Goal: Transaction & Acquisition: Purchase product/service

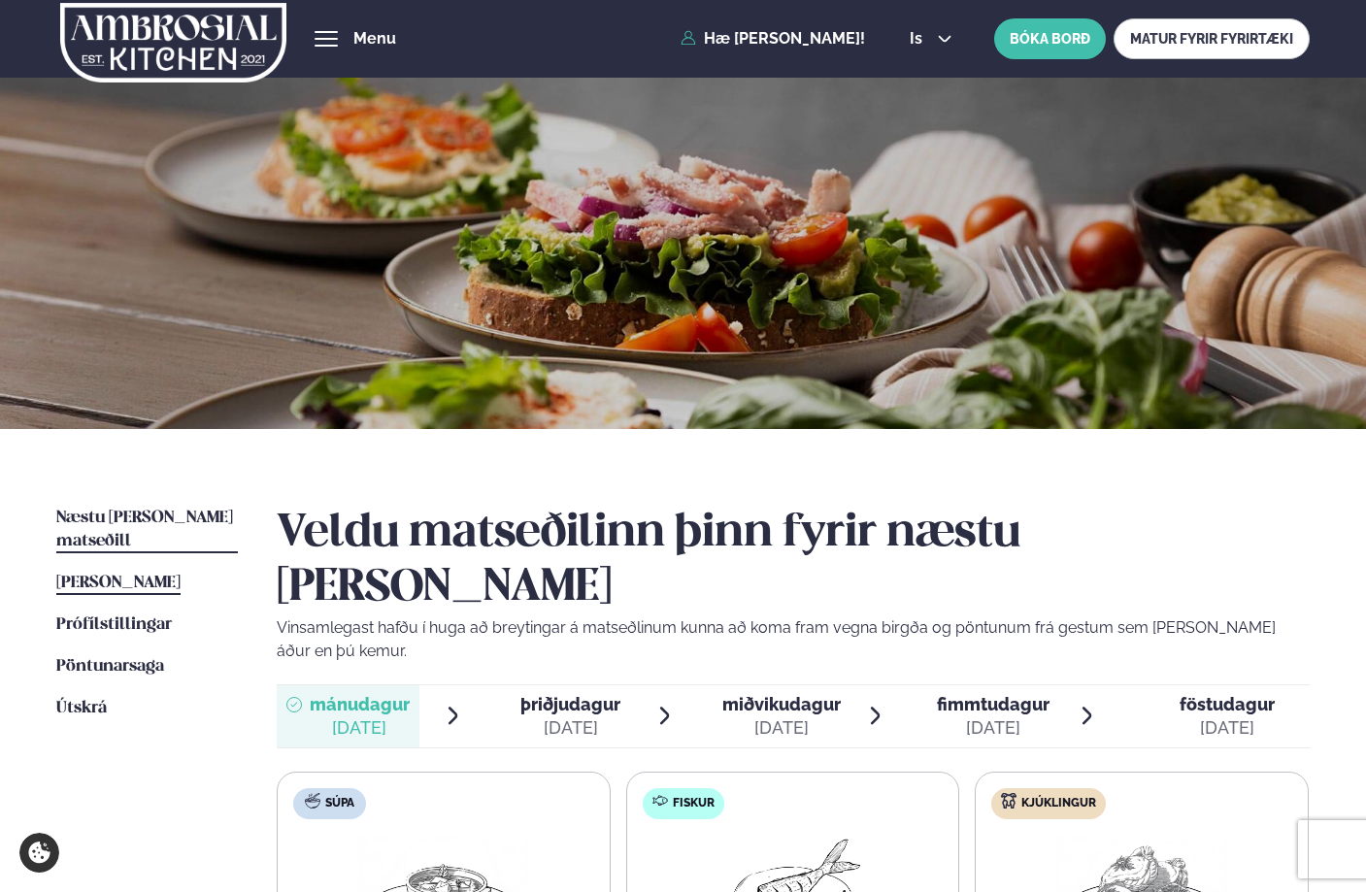
click at [146, 572] on link "[PERSON_NAME] matseðill [PERSON_NAME]" at bounding box center [118, 583] width 124 height 23
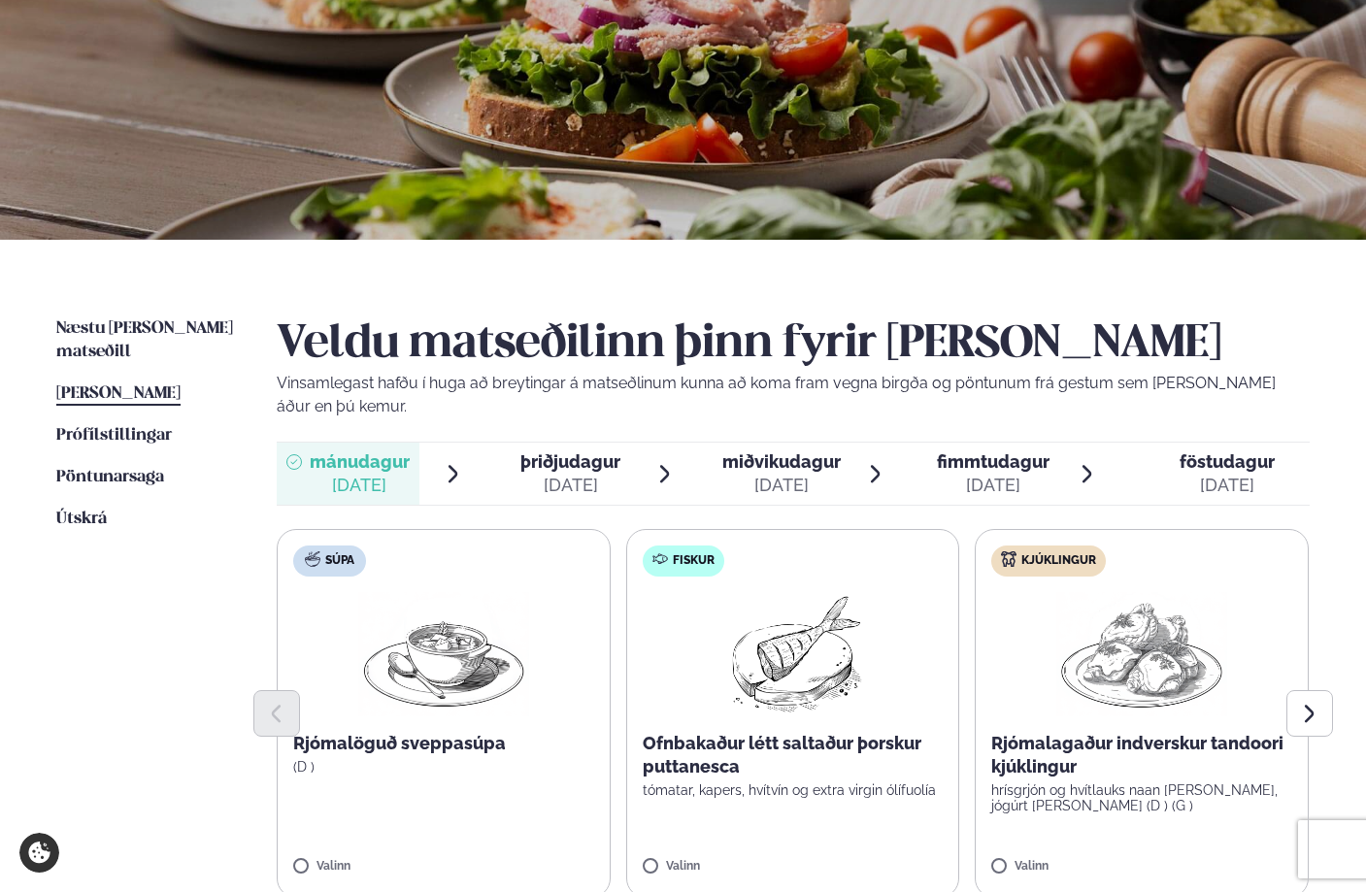
scroll to position [210, 0]
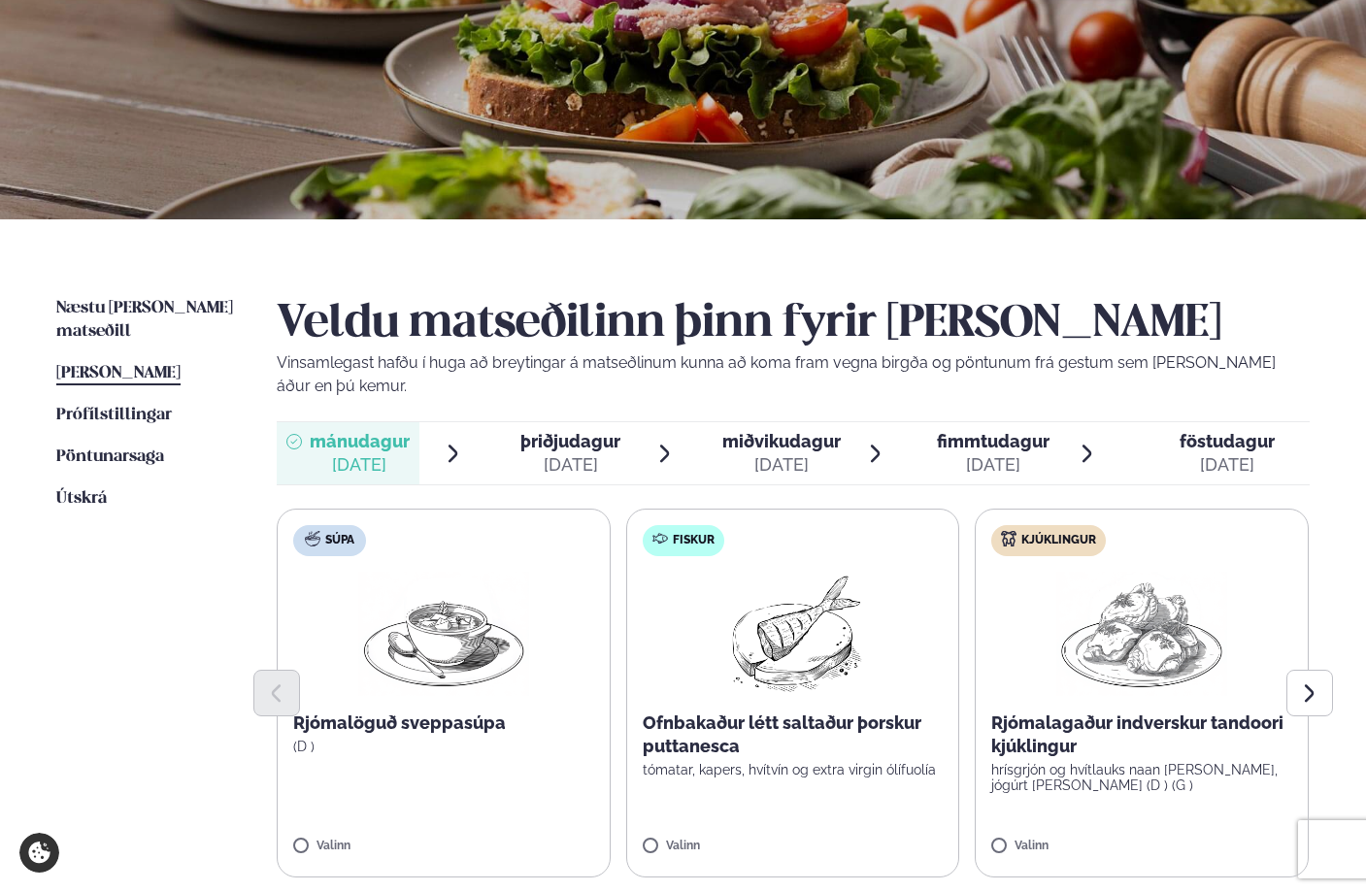
click at [591, 448] on span "þriðjudagur" at bounding box center [570, 441] width 100 height 20
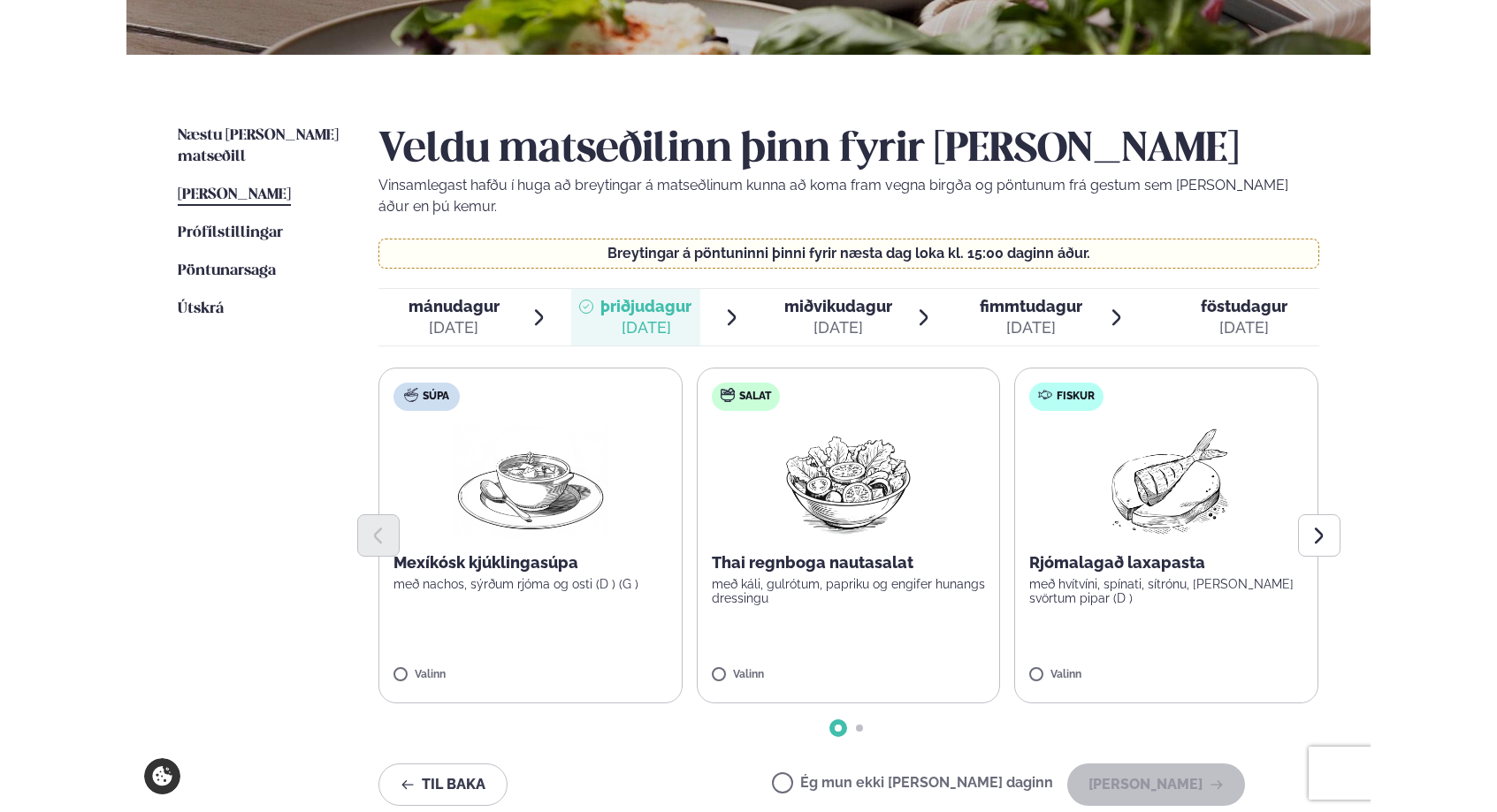
scroll to position [321, 0]
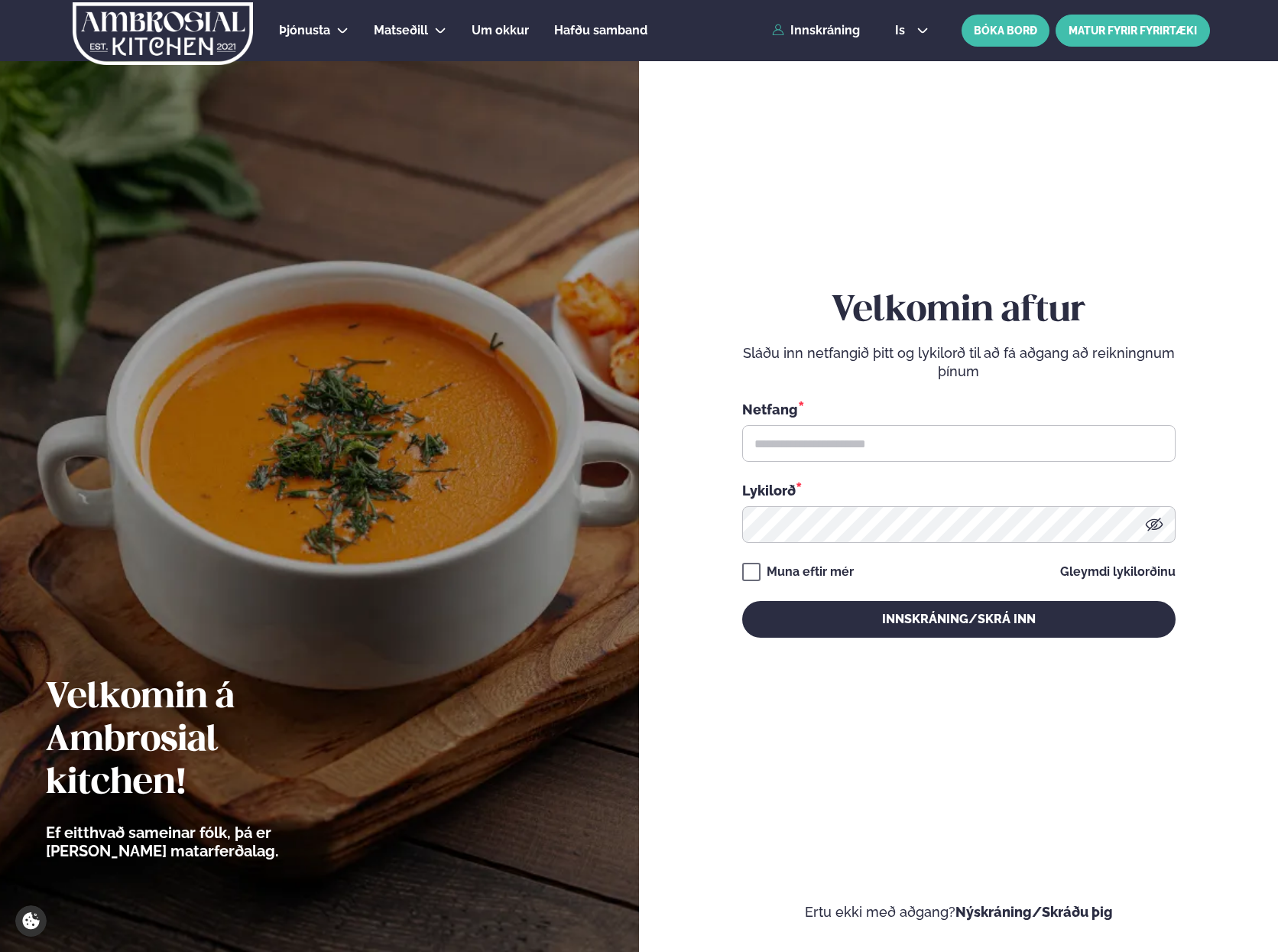
type input "**********"
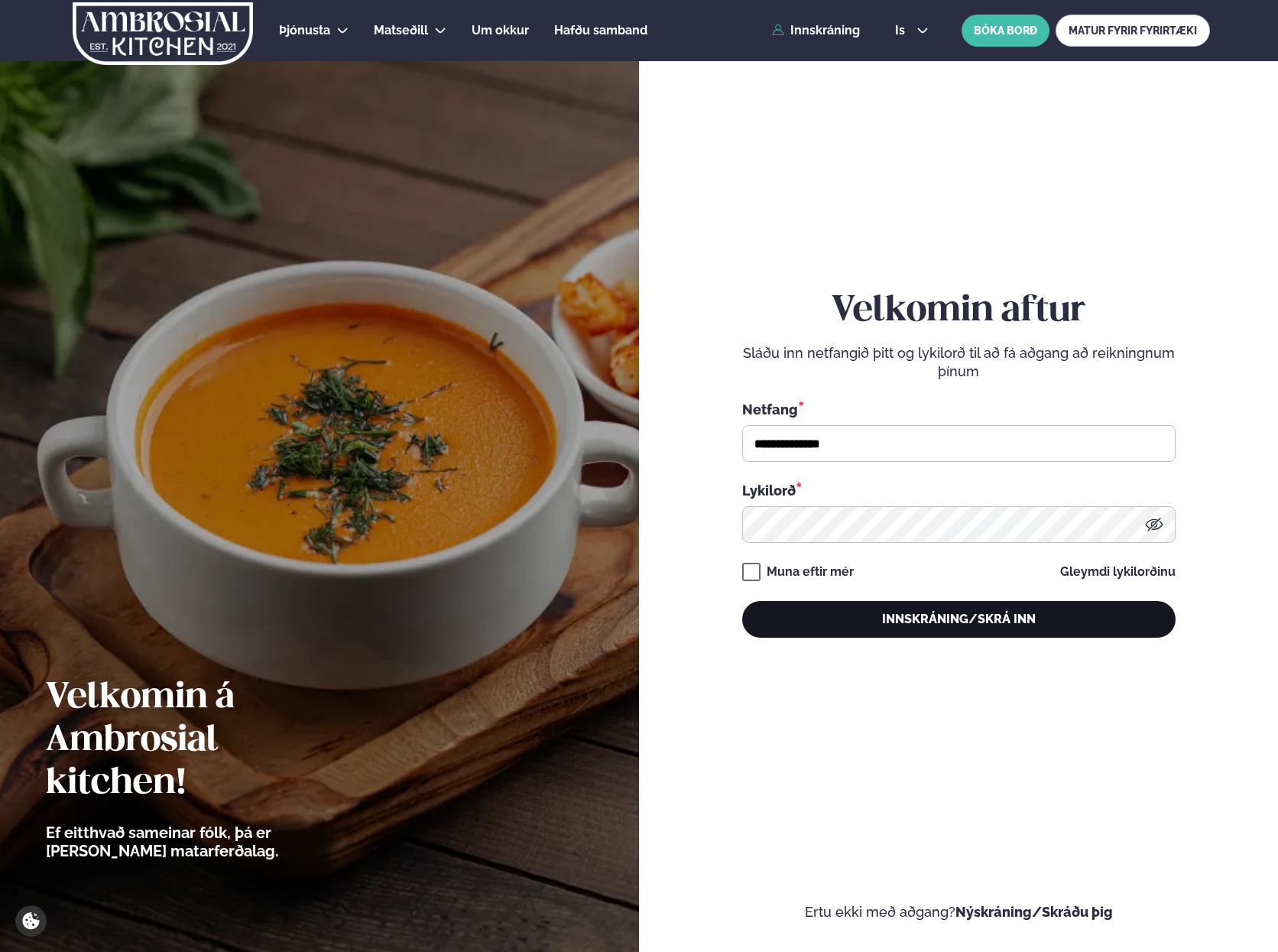
click at [971, 620] on button "Innskráning/Skrá inn" at bounding box center [959, 619] width 434 height 37
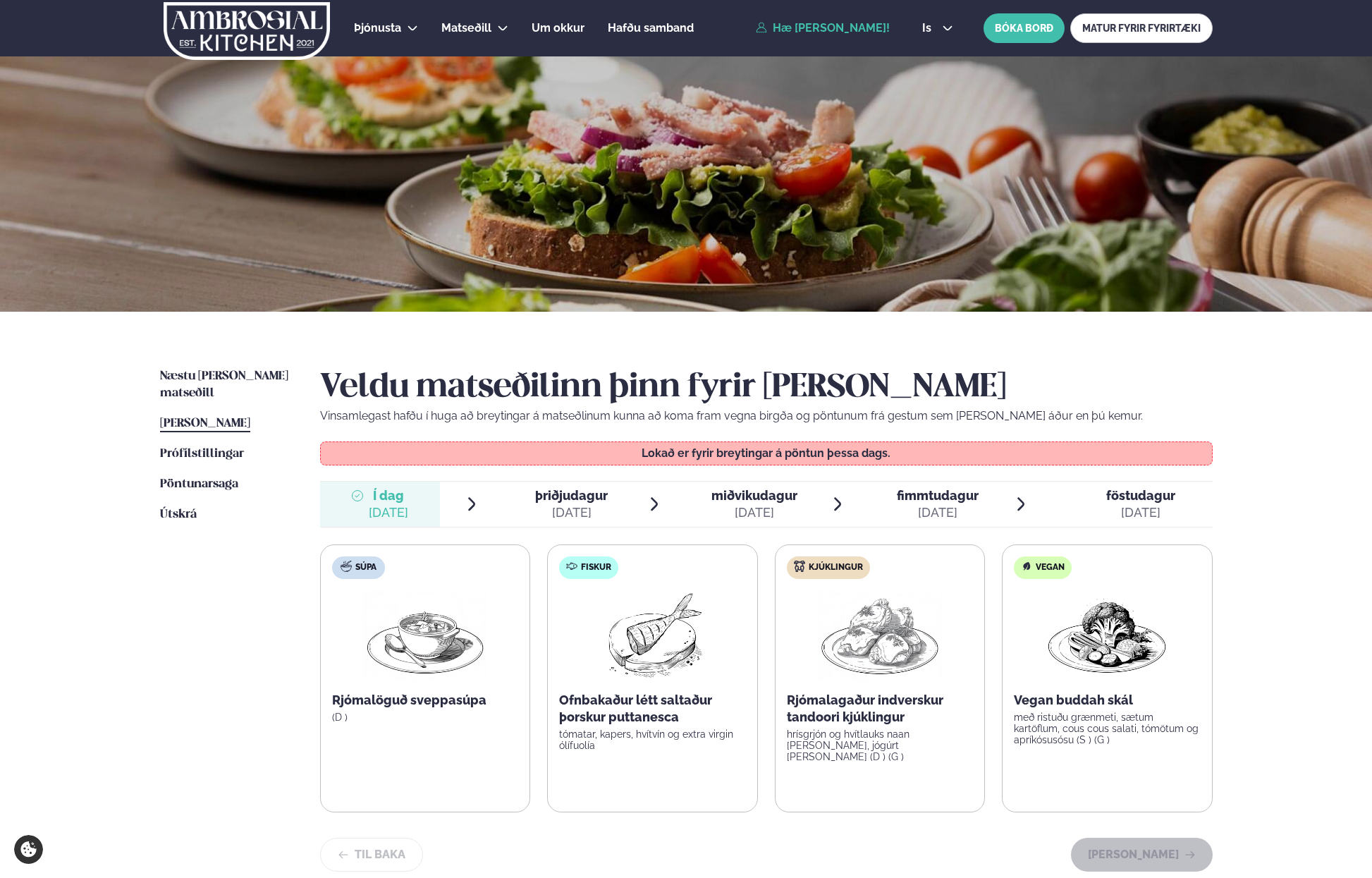
click at [200, 418] on span "[PERSON_NAME]" at bounding box center [205, 423] width 90 height 12
click at [570, 497] on span "þriðjudagur" at bounding box center [571, 495] width 73 height 15
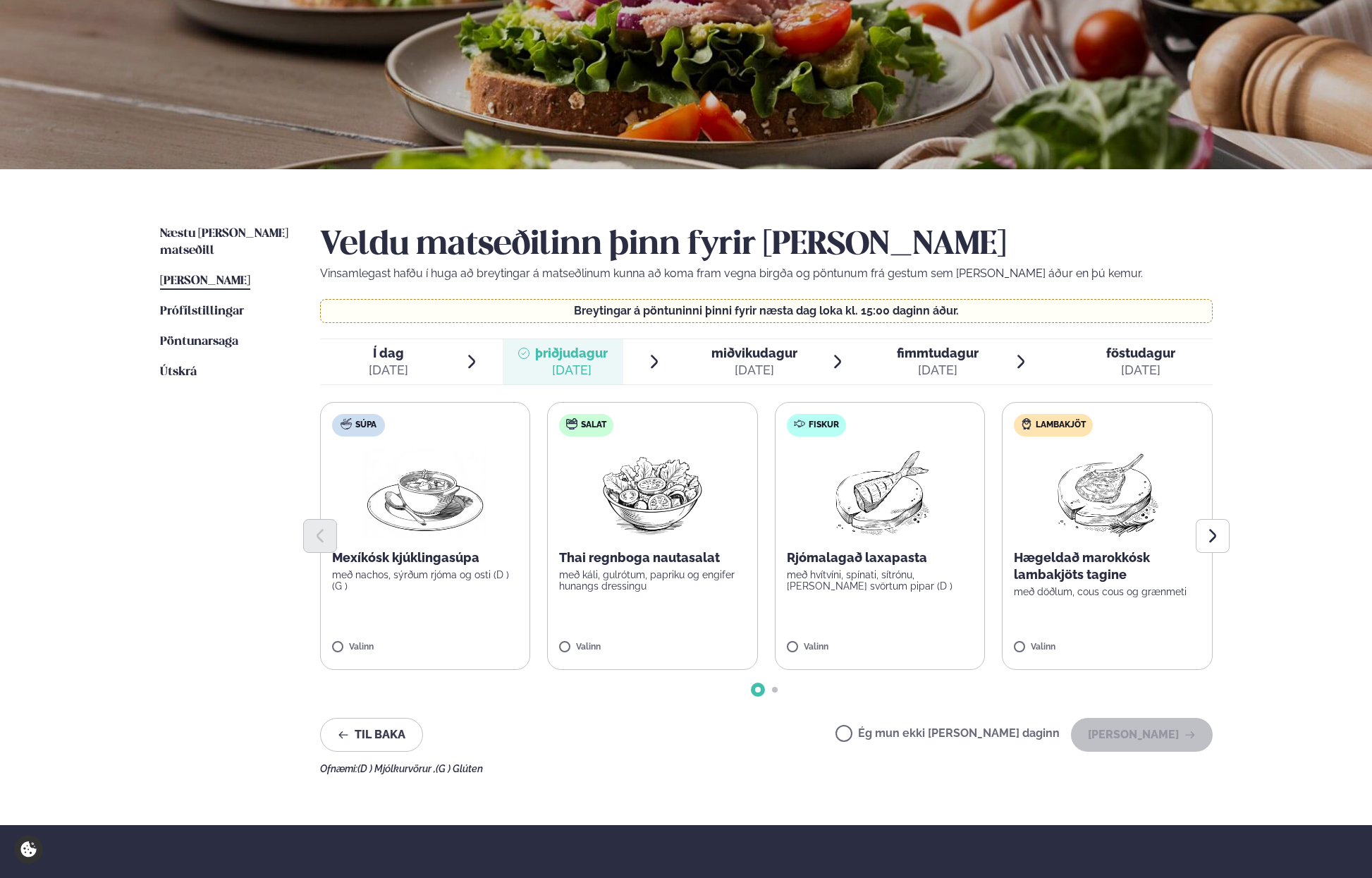
scroll to position [211, 0]
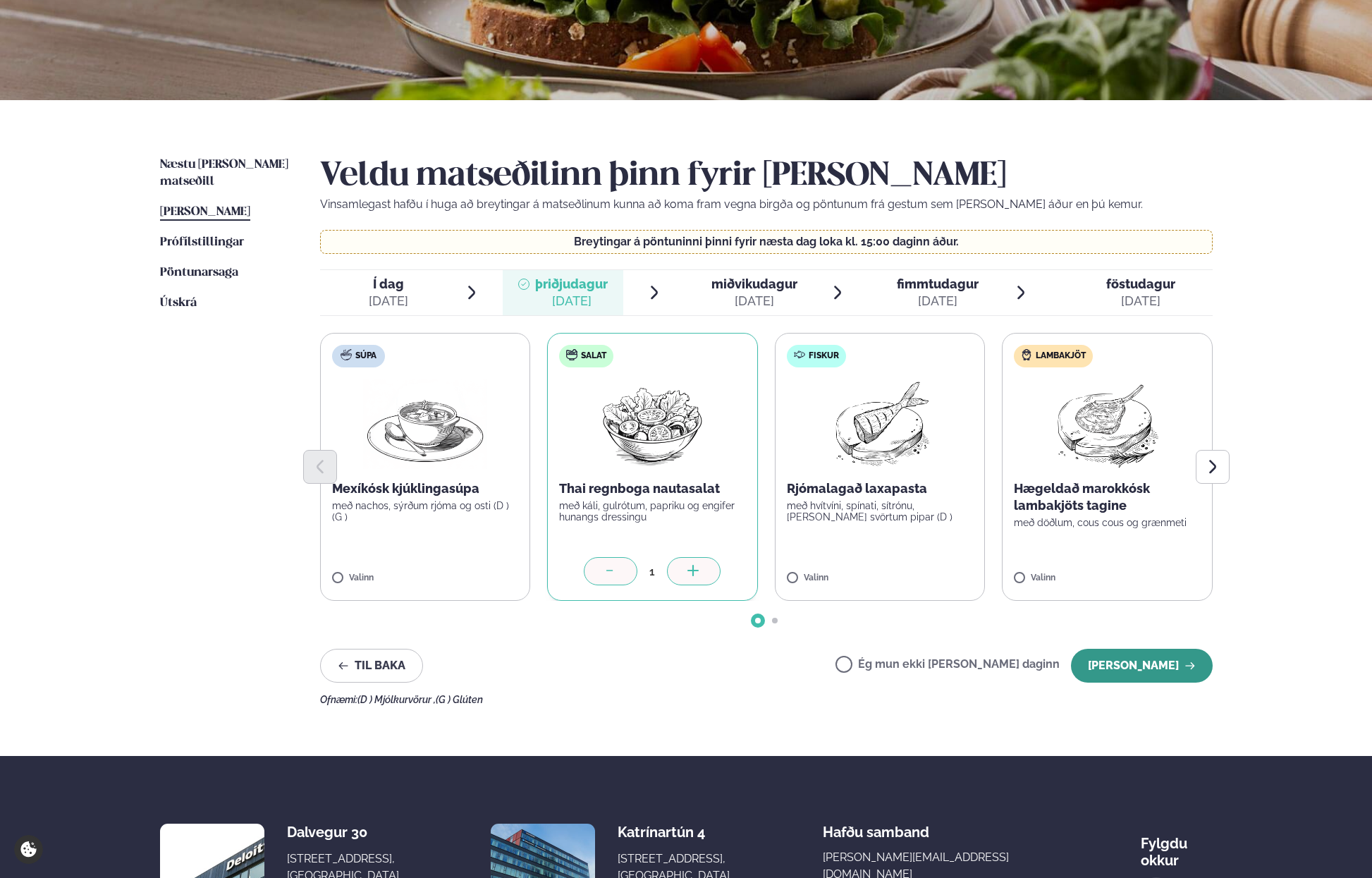
click at [1130, 662] on button "[PERSON_NAME]" at bounding box center [1141, 665] width 142 height 34
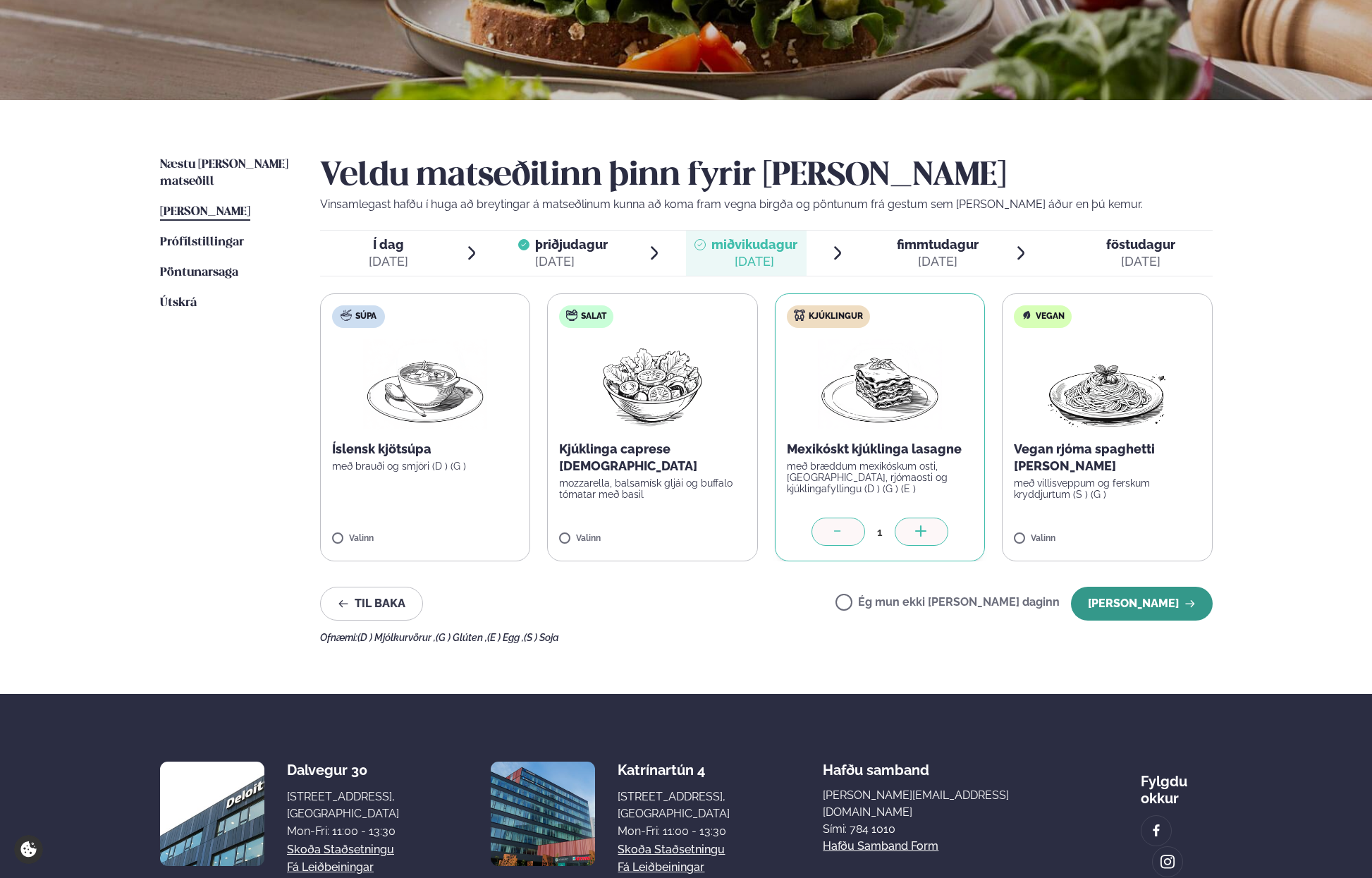
click at [1141, 605] on button "[PERSON_NAME]" at bounding box center [1141, 603] width 142 height 34
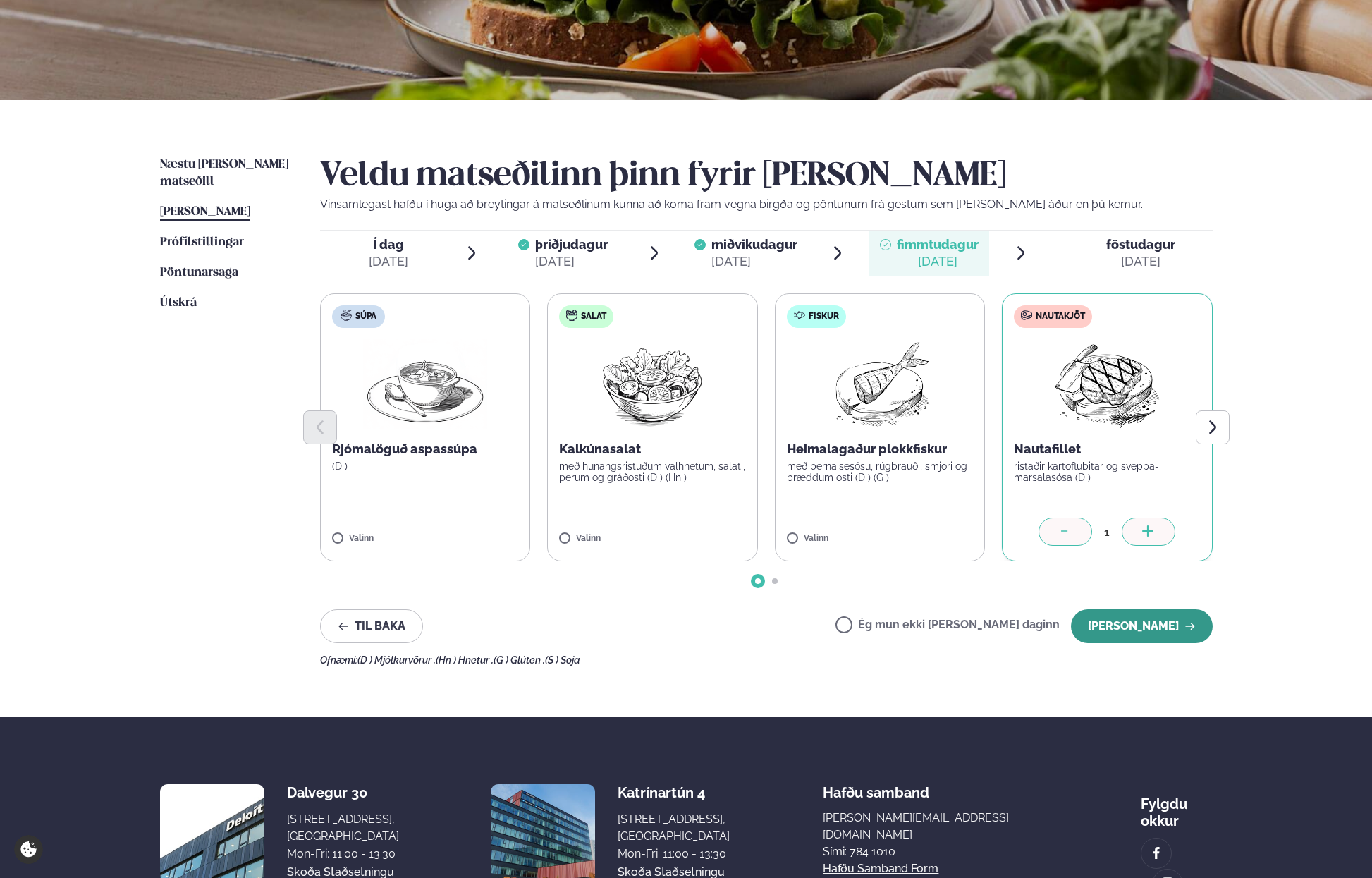
click at [1140, 627] on button "[PERSON_NAME]" at bounding box center [1141, 626] width 142 height 34
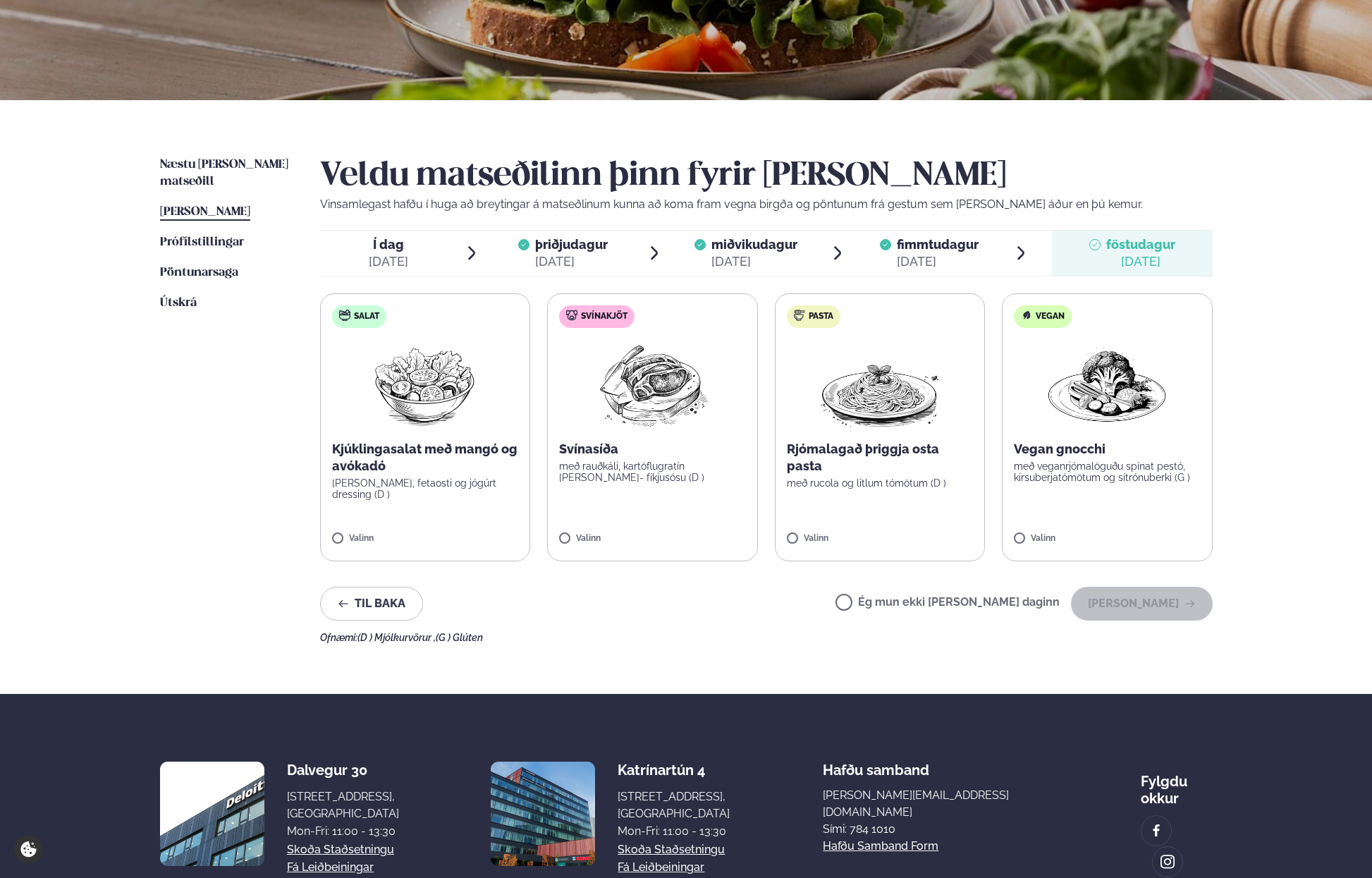
click at [893, 606] on label "Ég mun ekki [PERSON_NAME] daginn" at bounding box center [947, 603] width 224 height 15
click at [1142, 610] on button "[PERSON_NAME]" at bounding box center [1141, 603] width 142 height 34
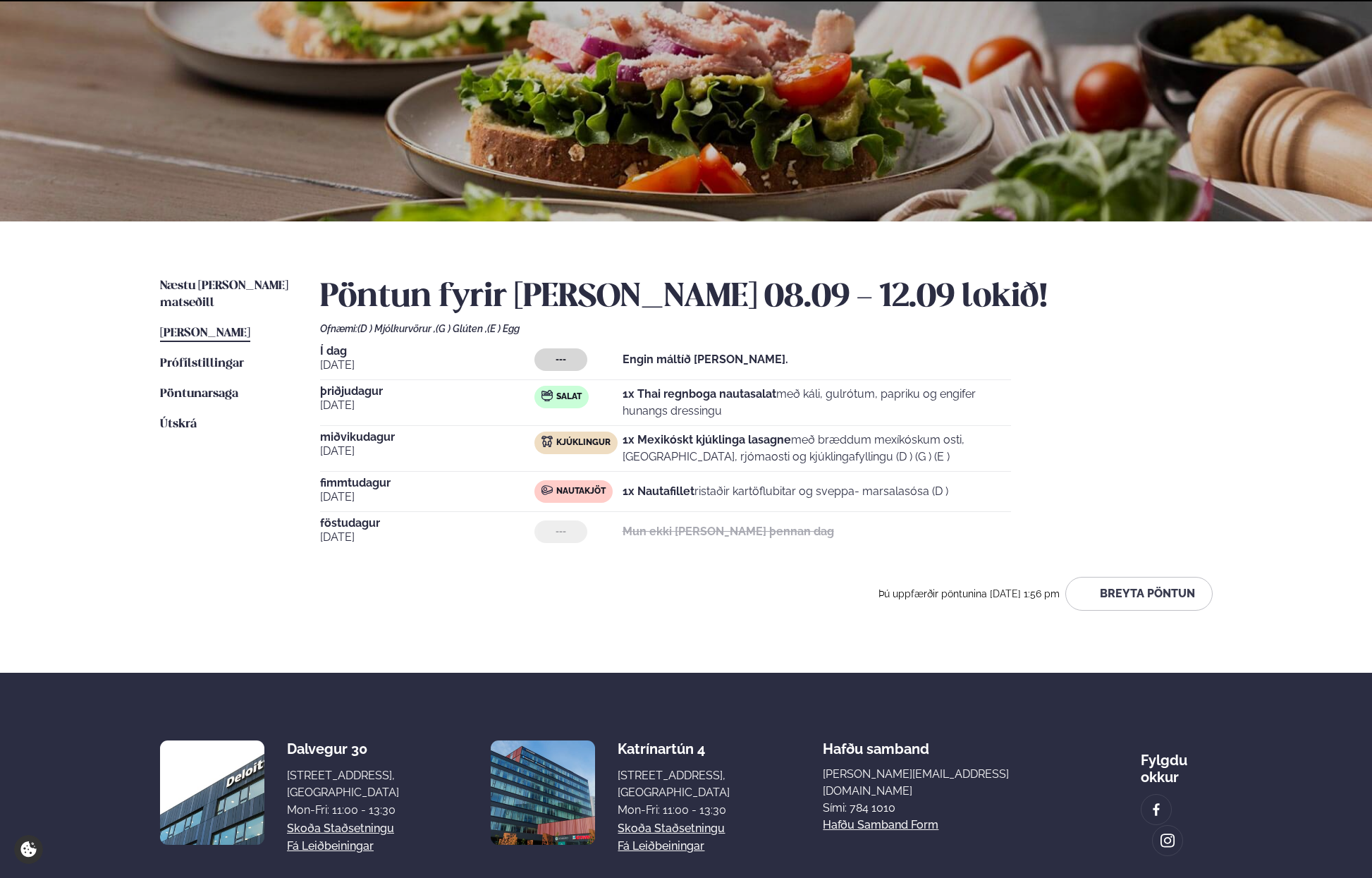
scroll to position [171, 0]
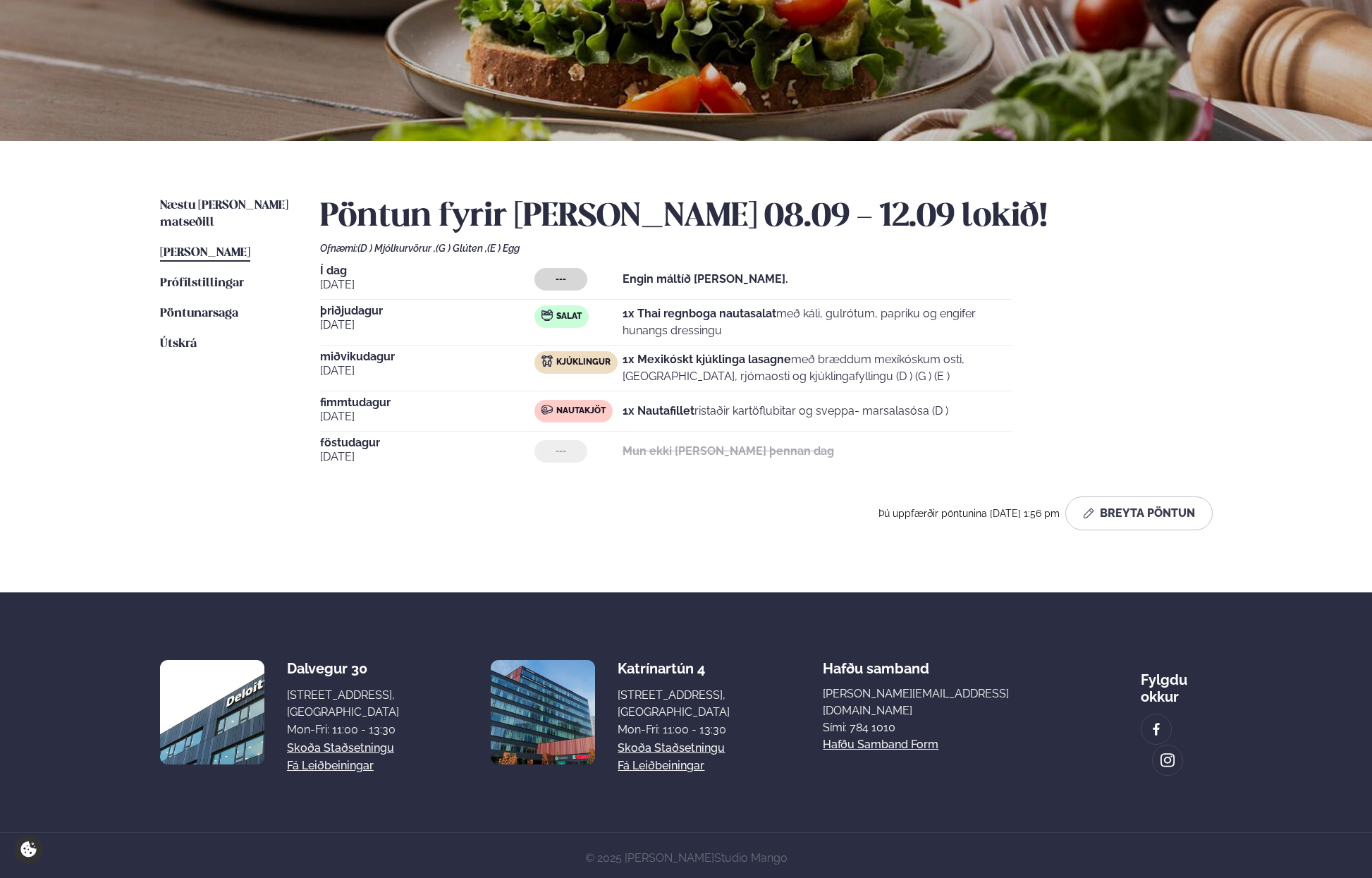
click at [367, 312] on span "þriðjudagur" at bounding box center [427, 311] width 214 height 12
click at [1124, 512] on button "Breyta Pöntun" at bounding box center [1138, 513] width 147 height 34
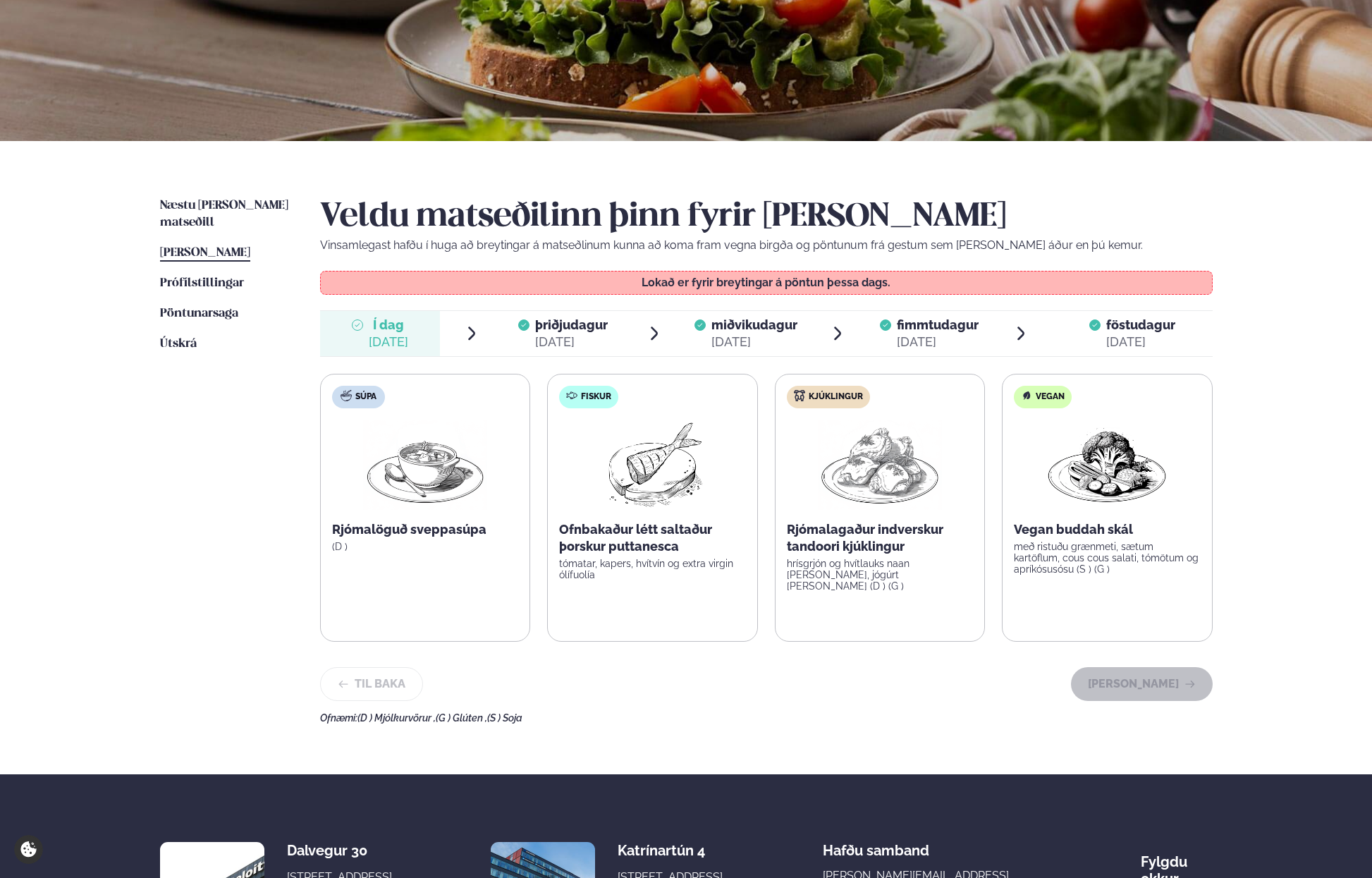
click at [560, 338] on div "[DATE]" at bounding box center [571, 341] width 73 height 17
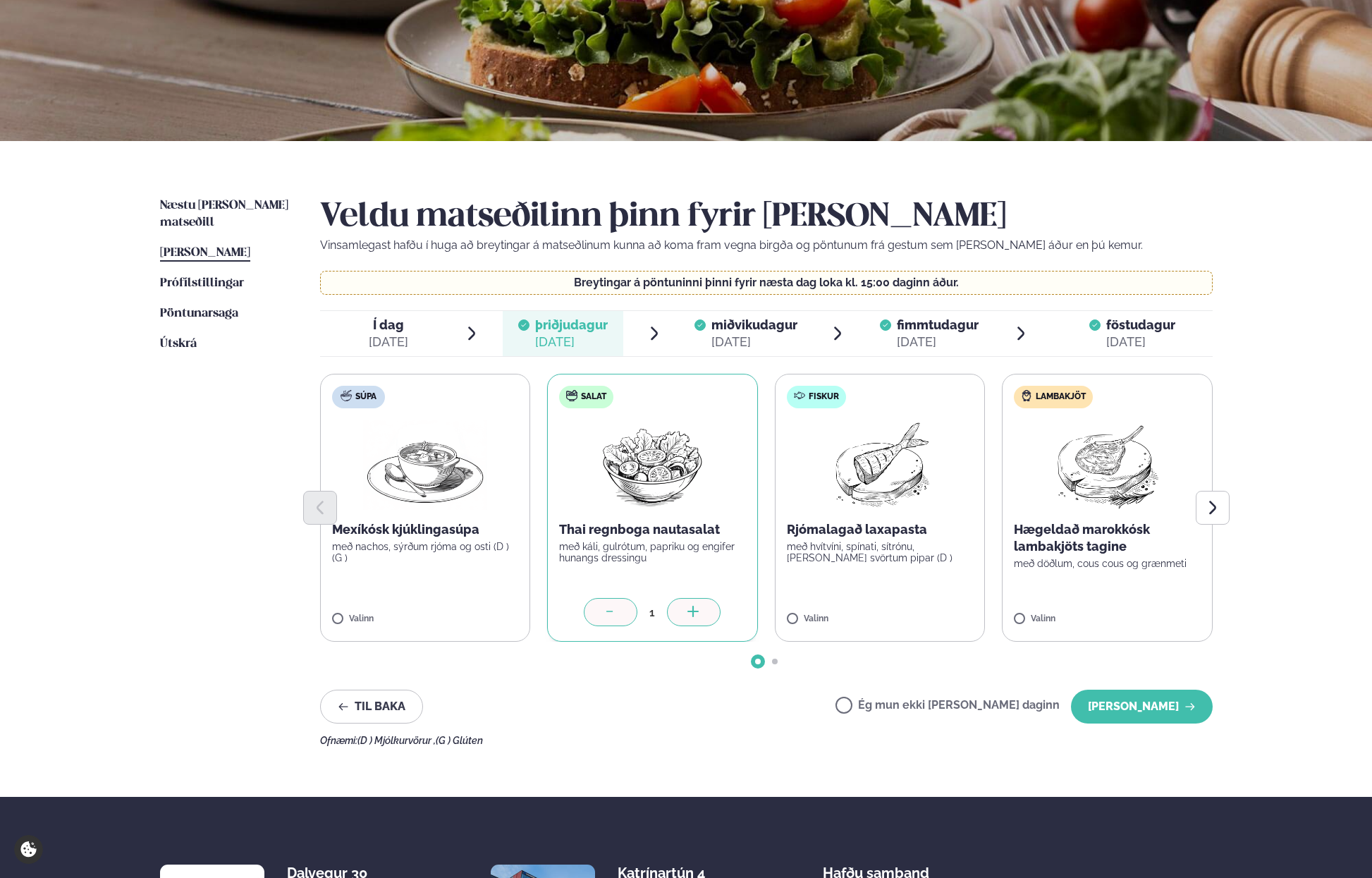
click at [607, 611] on icon at bounding box center [609, 611] width 7 height 1
click at [1129, 708] on button "[PERSON_NAME]" at bounding box center [1141, 707] width 142 height 34
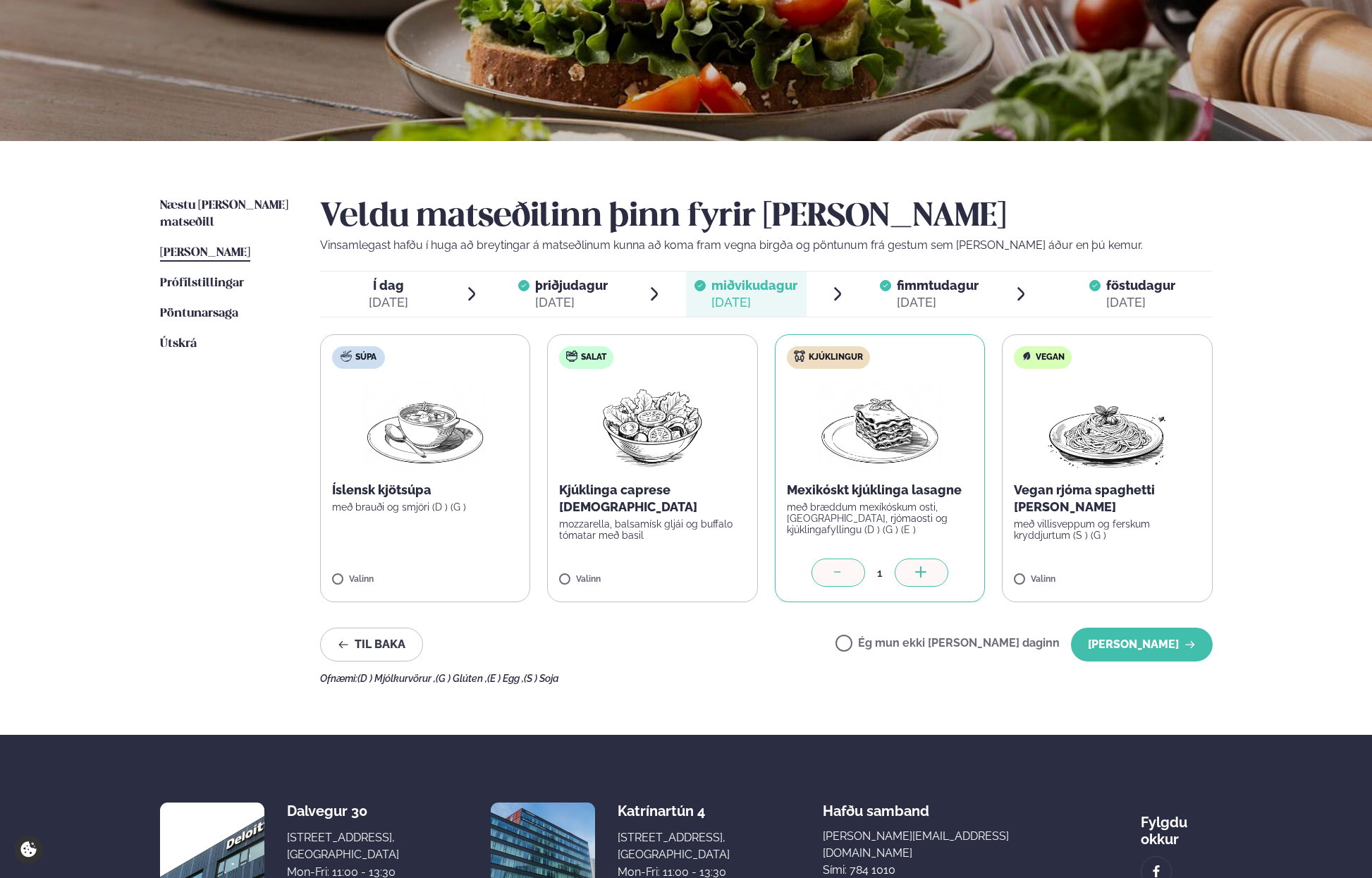
click at [209, 247] on span "[PERSON_NAME]" at bounding box center [205, 253] width 90 height 12
